Goal: Task Accomplishment & Management: Manage account settings

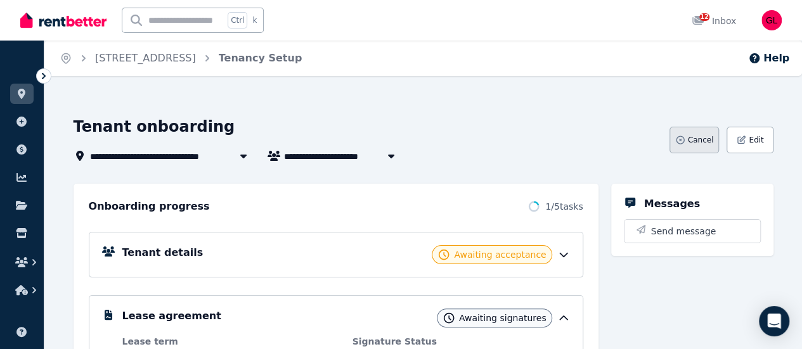
click at [694, 139] on span "Cancel" at bounding box center [701, 140] width 26 height 10
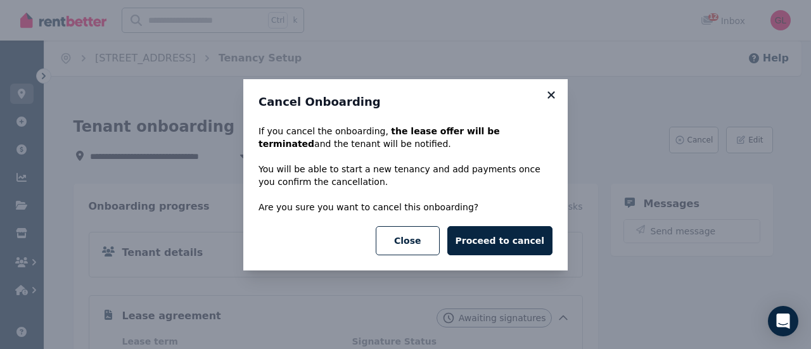
click at [549, 96] on icon at bounding box center [551, 94] width 13 height 11
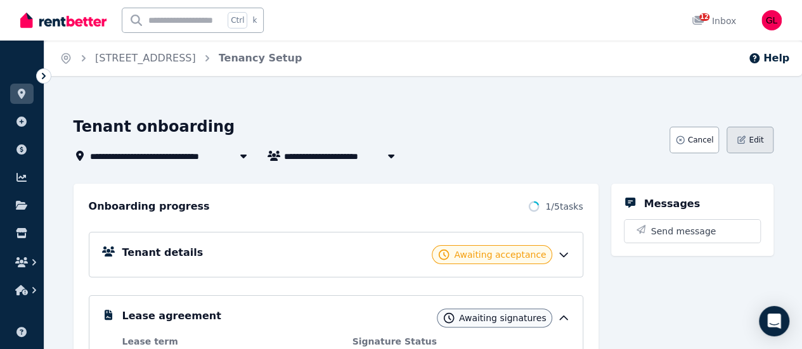
click at [754, 134] on button "Edit" at bounding box center [749, 140] width 46 height 27
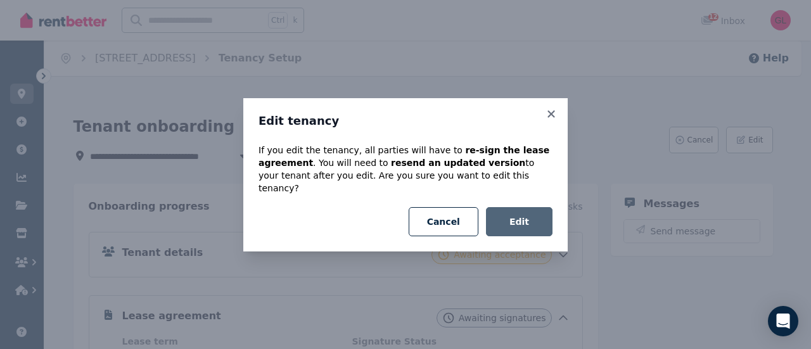
click at [521, 211] on button "Edit" at bounding box center [519, 221] width 67 height 29
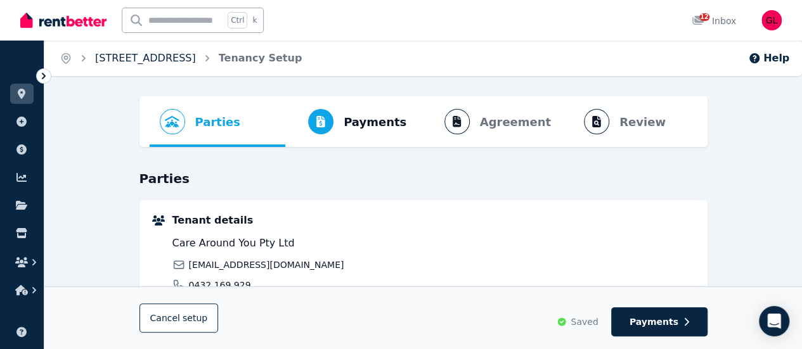
click at [114, 59] on link "[STREET_ADDRESS]" at bounding box center [145, 58] width 101 height 12
